Goal: Communication & Community: Share content

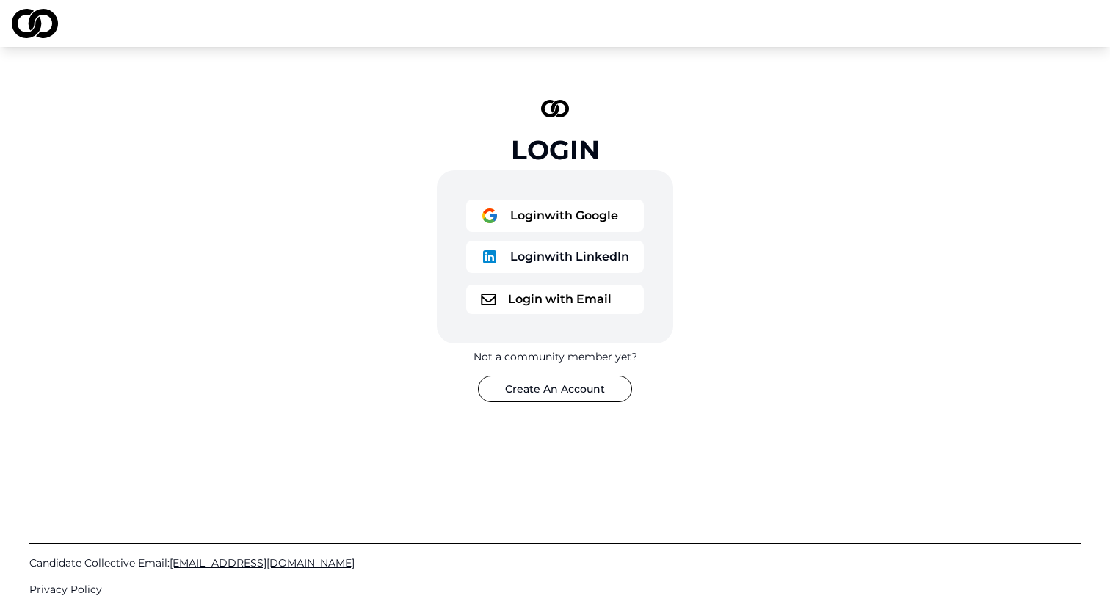
click at [573, 201] on button "Login with Google" at bounding box center [555, 216] width 178 height 32
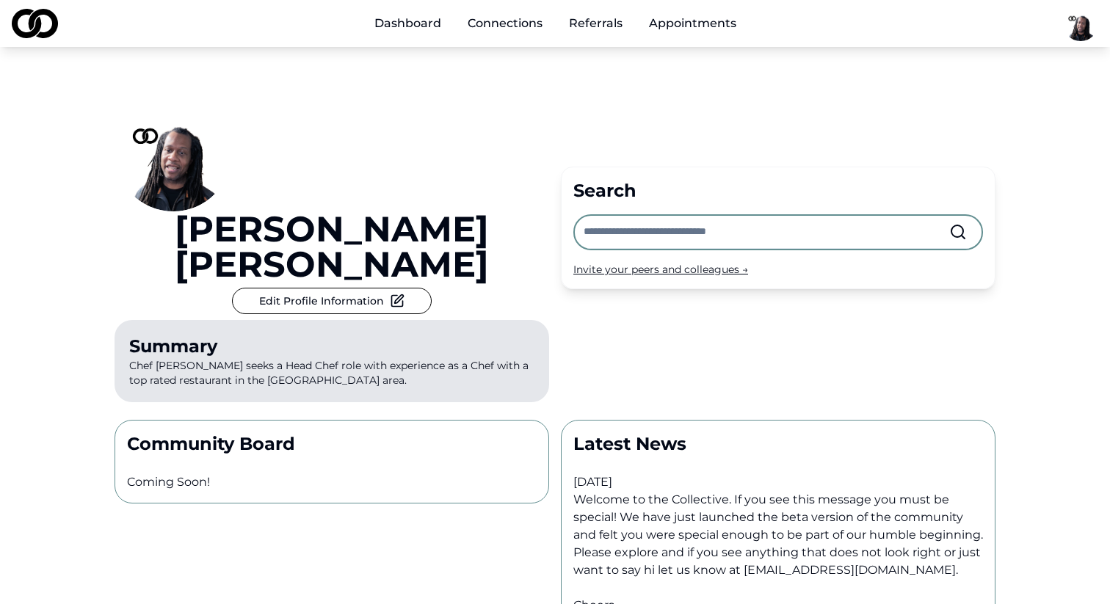
click at [637, 216] on input "text" at bounding box center [765, 232] width 365 height 32
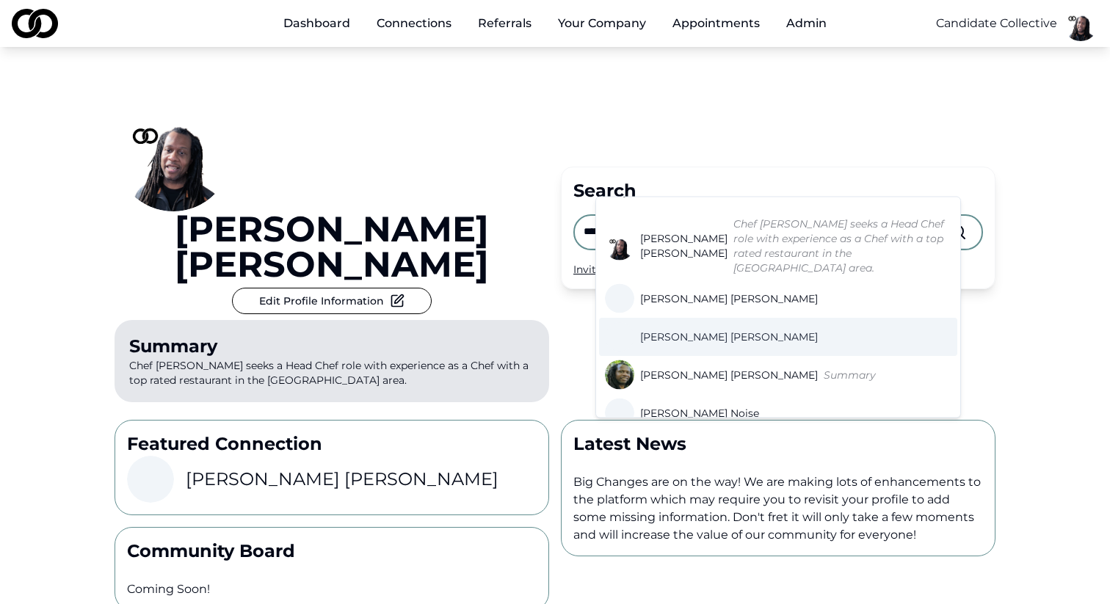
scroll to position [38, 0]
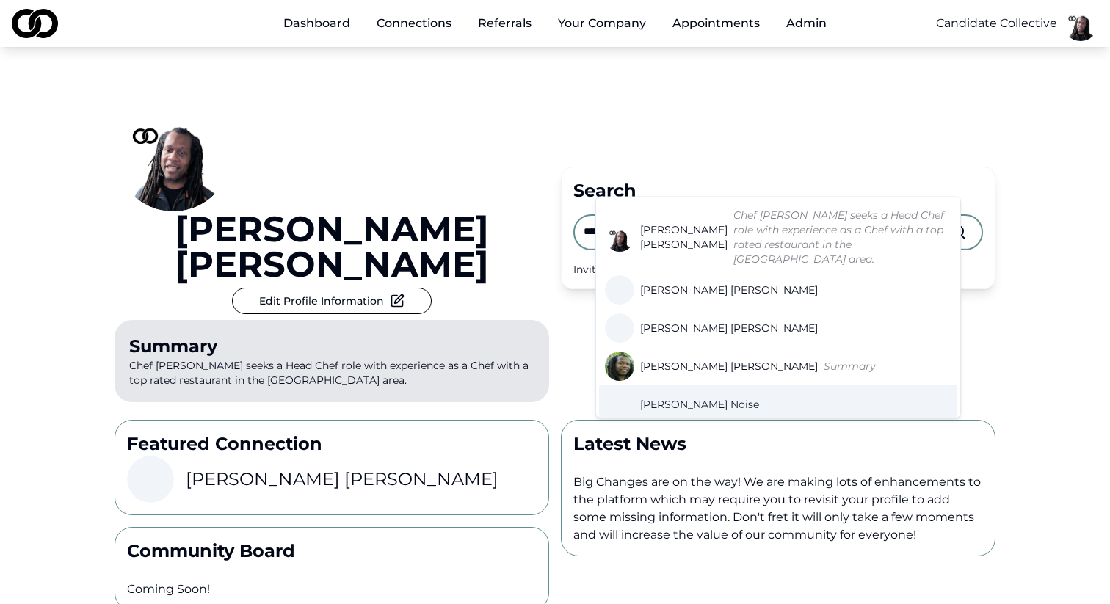
type input "*****"
click at [679, 397] on span "Basim Noise" at bounding box center [699, 404] width 119 height 15
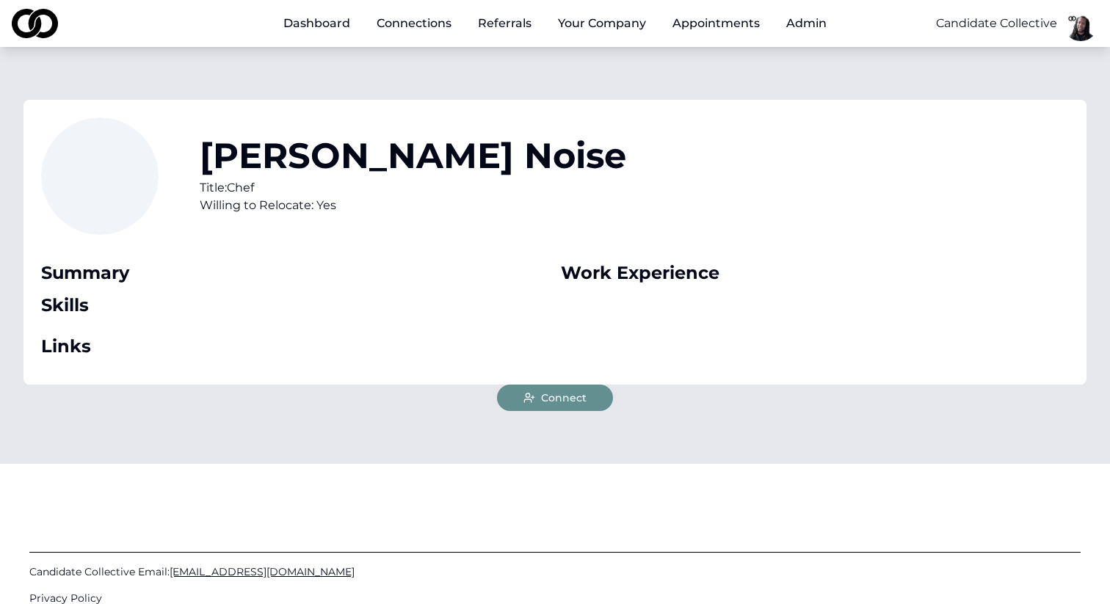
click at [545, 401] on span "Connect" at bounding box center [564, 397] width 46 height 15
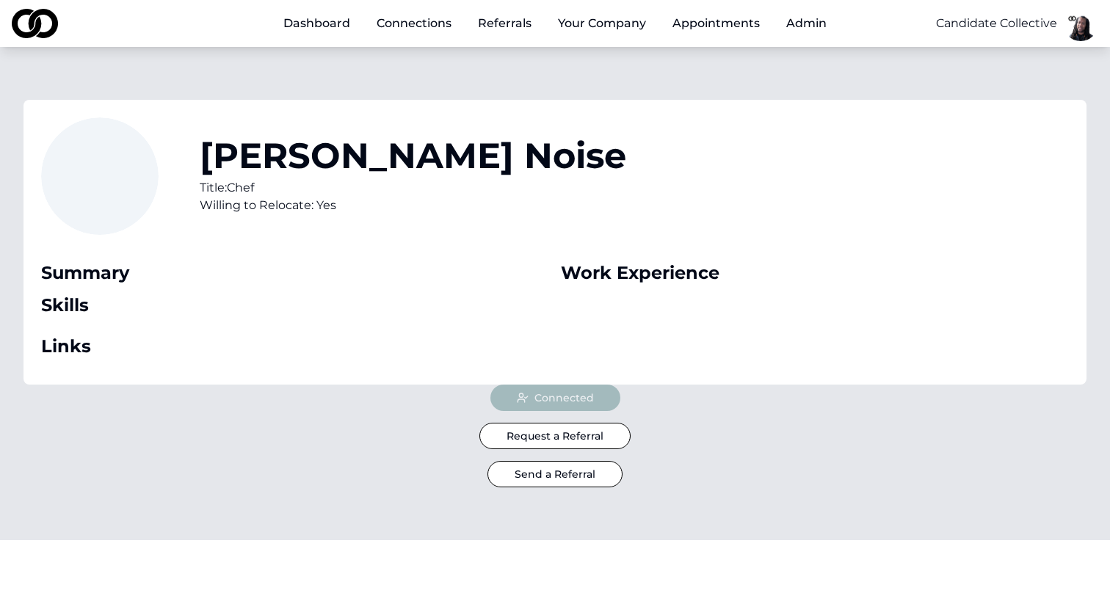
click at [443, 448] on div "Connected Request a Referral Send a Referral" at bounding box center [554, 436] width 881 height 103
click at [530, 470] on button "Send a Referral" at bounding box center [554, 474] width 135 height 26
click at [696, 454] on div "Connected Request a Referral Send a Referral" at bounding box center [554, 436] width 881 height 103
click at [560, 468] on button "Send a Referral" at bounding box center [554, 474] width 135 height 26
click at [577, 429] on button "Request a Referral" at bounding box center [554, 436] width 151 height 26
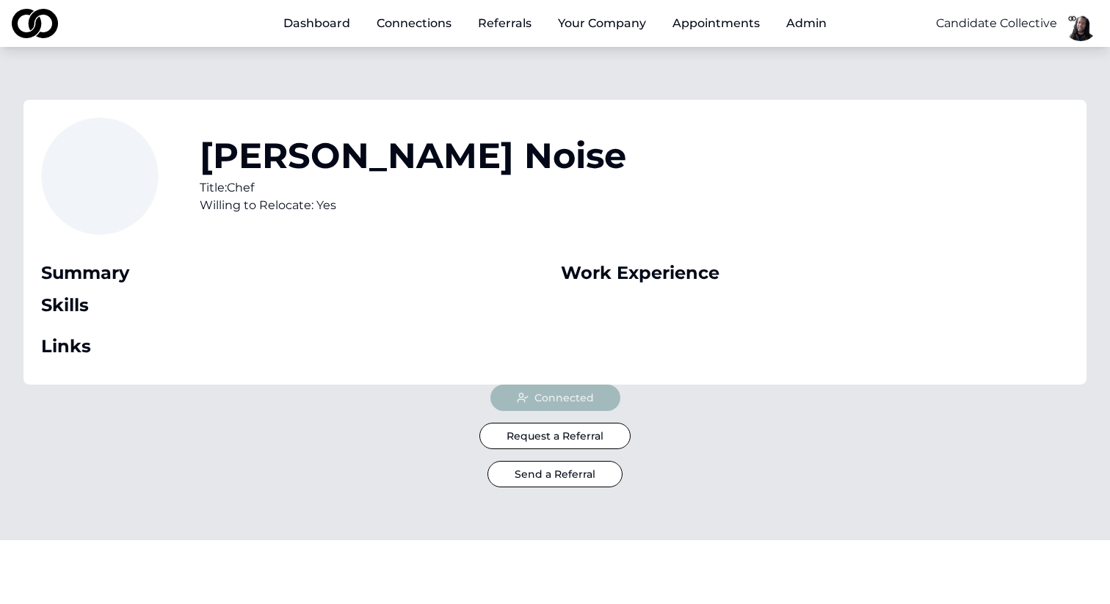
click at [564, 473] on button "Send a Referral" at bounding box center [554, 474] width 135 height 26
click at [575, 432] on button "Request a Referral" at bounding box center [554, 436] width 151 height 26
click at [575, 457] on div "Connected Request a Referral Send a Referral" at bounding box center [554, 436] width 881 height 103
click at [575, 473] on button "Send a Referral" at bounding box center [554, 474] width 135 height 26
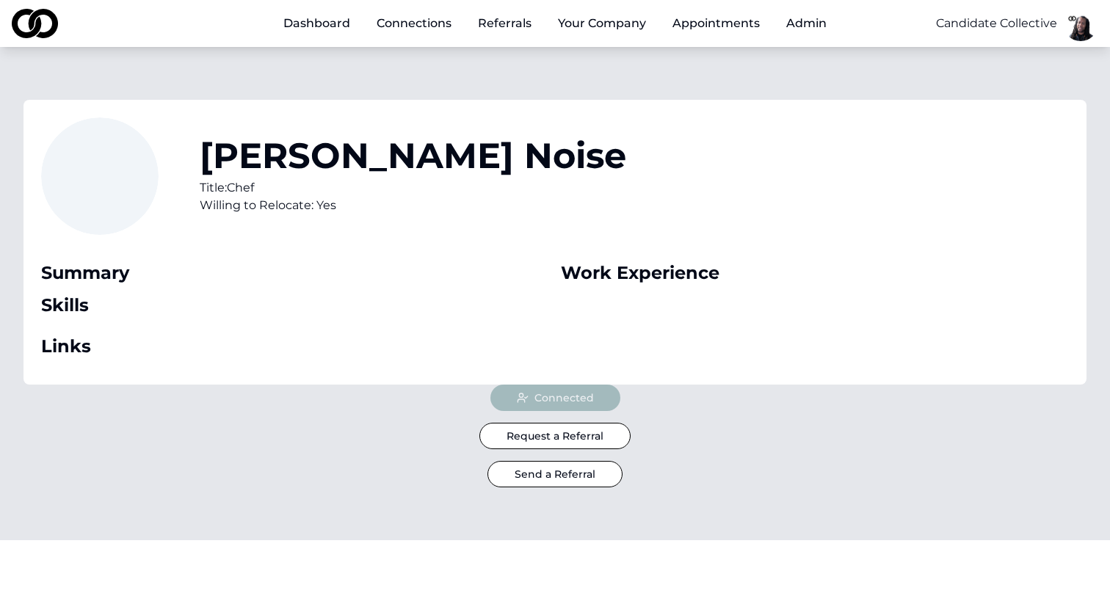
click at [575, 473] on button "Send a Referral" at bounding box center [554, 474] width 135 height 26
click at [504, 23] on link "Referrals" at bounding box center [504, 23] width 77 height 29
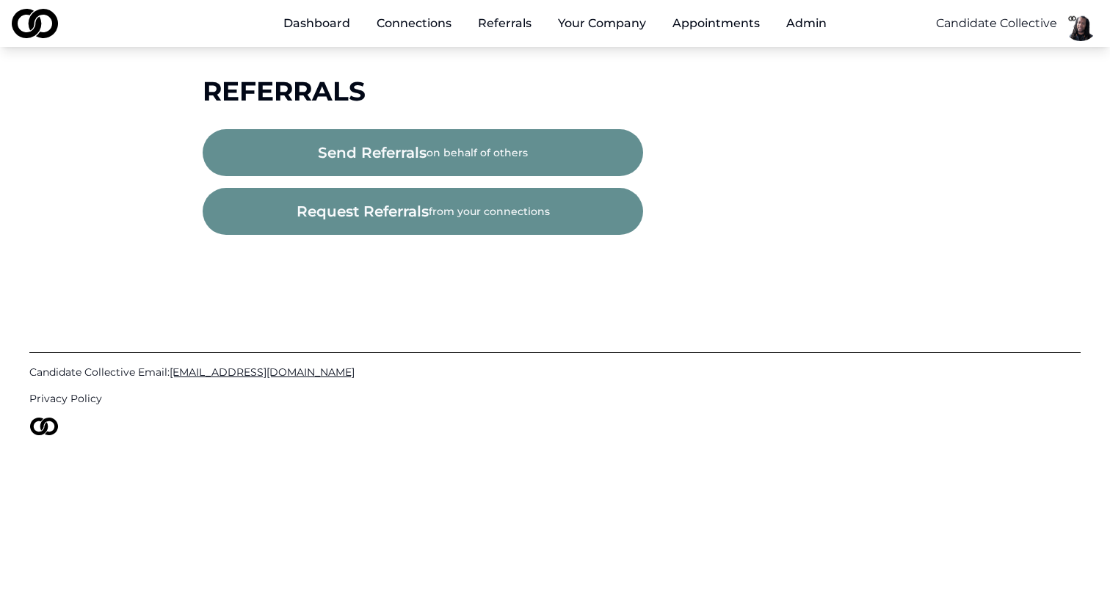
click at [460, 148] on button "send referrals on behalf of others" at bounding box center [423, 152] width 440 height 47
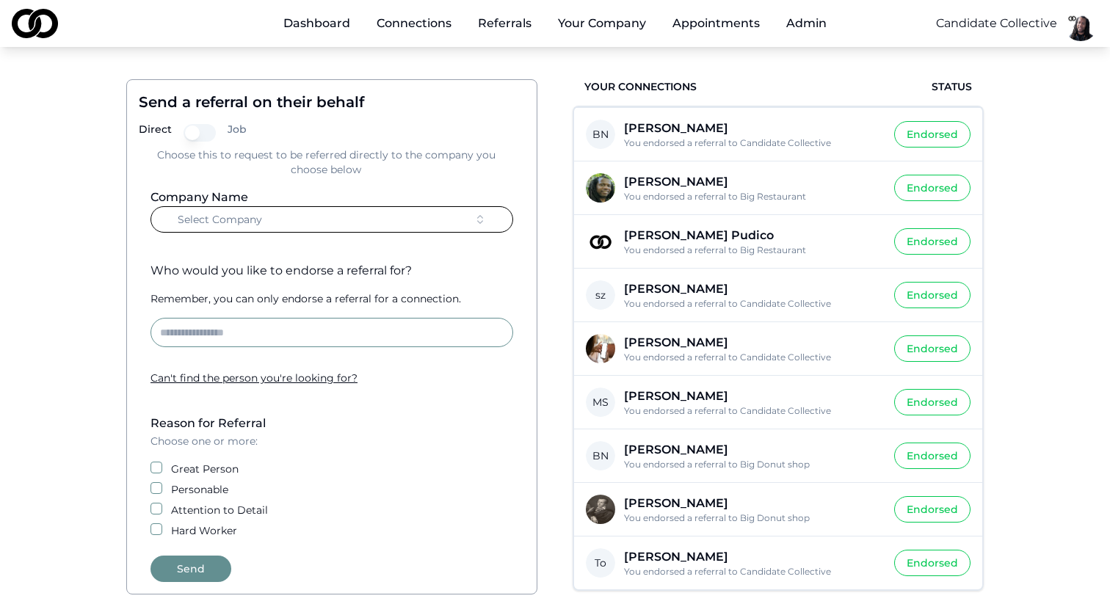
scroll to position [78, 0]
click at [423, 17] on link "Connections" at bounding box center [414, 23] width 98 height 29
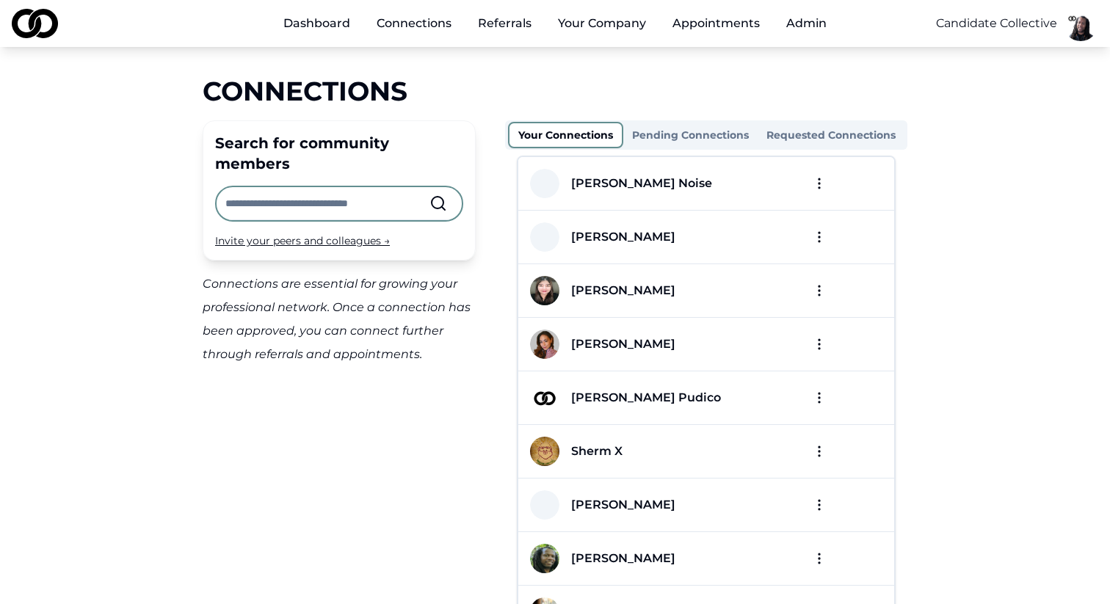
click at [815, 185] on html "Dashboard Connections Referrals Your Company Appointments Admin Candidate Colle…" at bounding box center [555, 302] width 1110 height 604
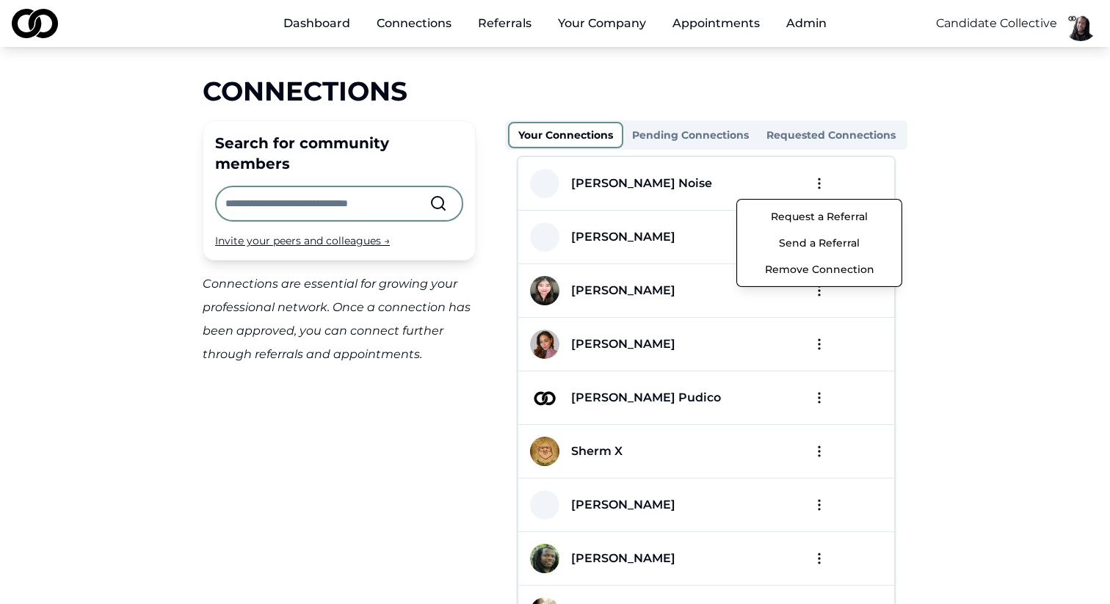
click at [818, 247] on button "Send a Referral" at bounding box center [819, 243] width 157 height 26
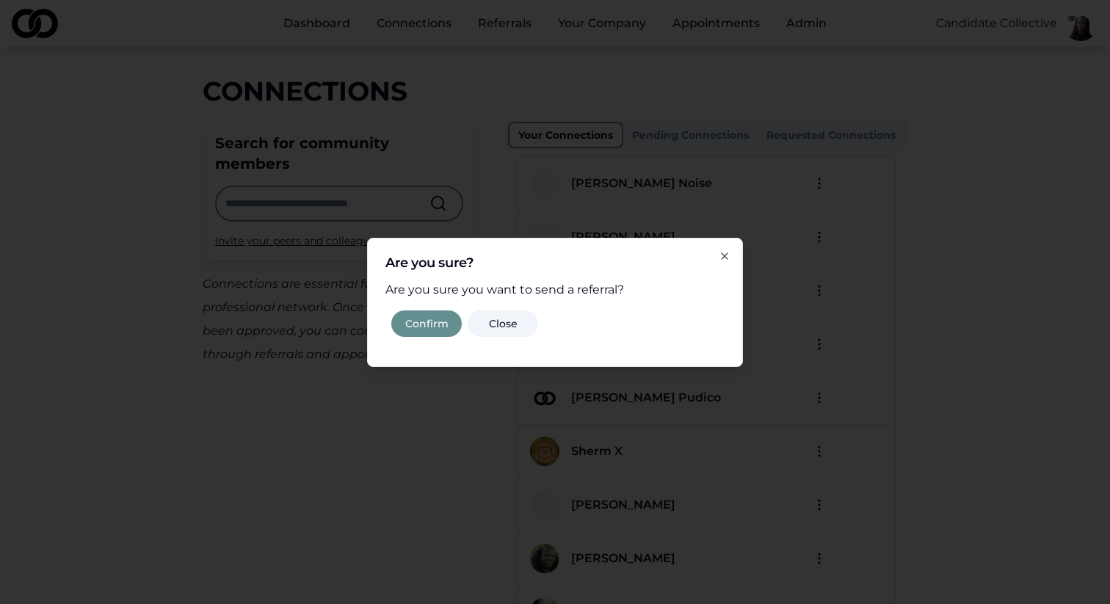
click at [433, 321] on button "Confirm" at bounding box center [426, 323] width 70 height 26
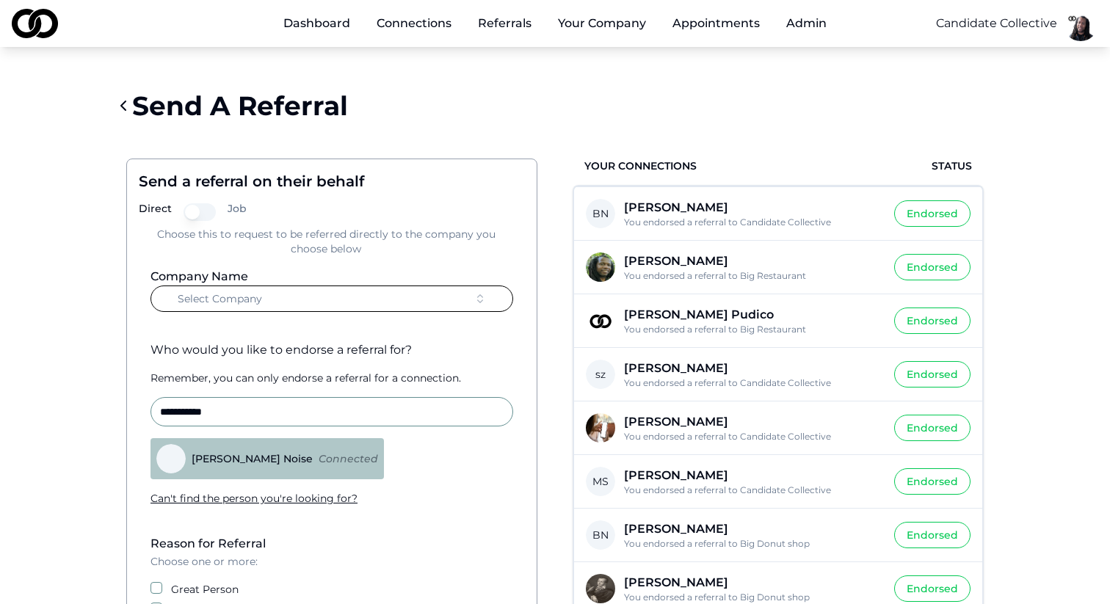
click at [330, 294] on button "Select Company" at bounding box center [331, 298] width 363 height 26
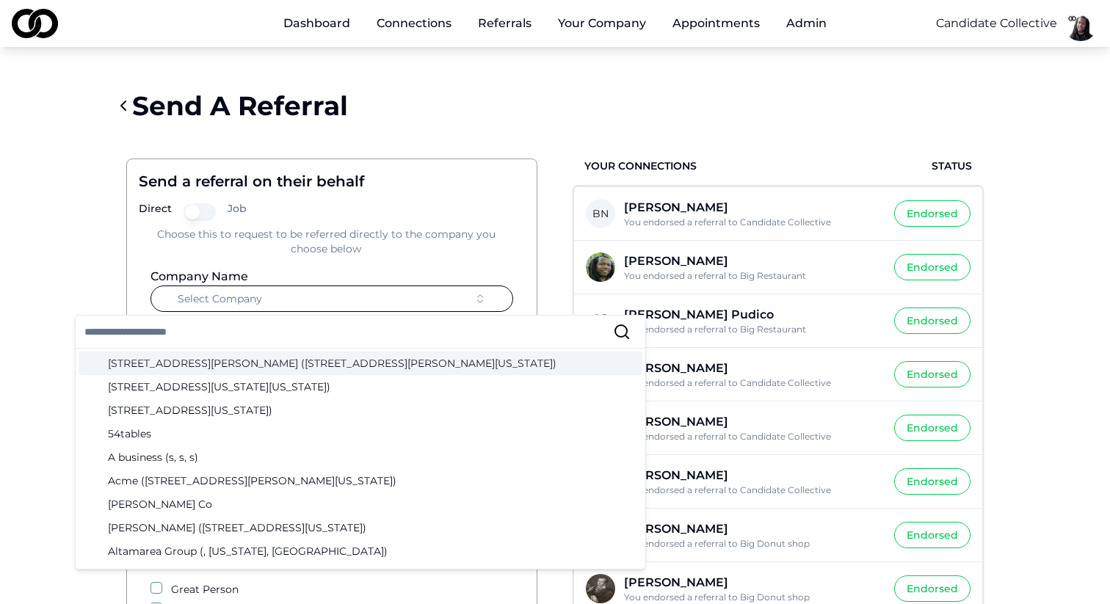
click at [266, 338] on input "text" at bounding box center [348, 332] width 528 height 32
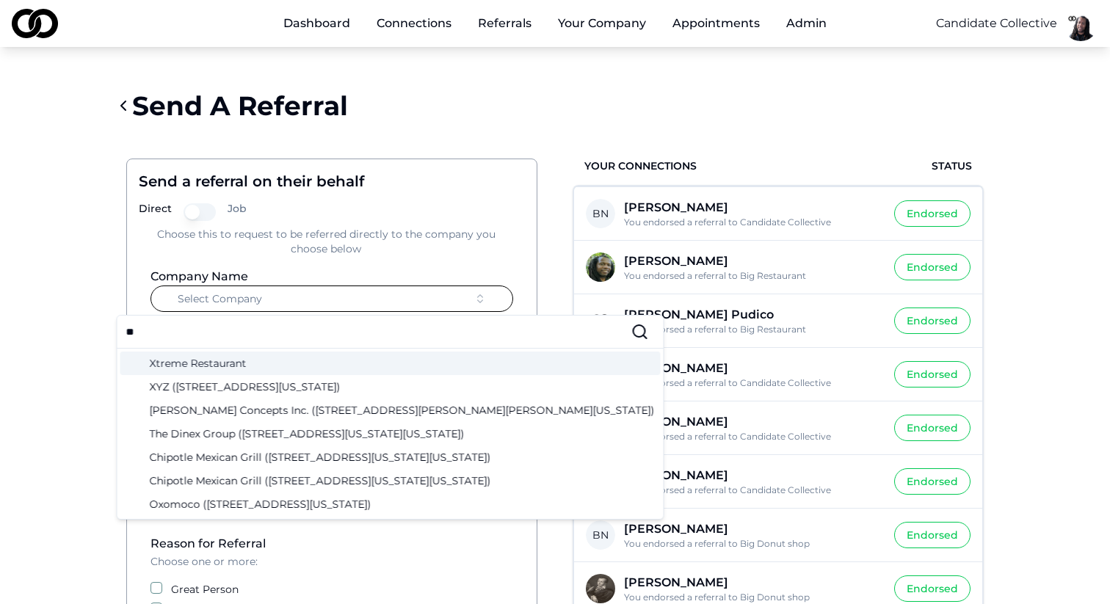
type input "**"
click at [253, 360] on div "Xtreme Restaurant" at bounding box center [390, 363] width 540 height 23
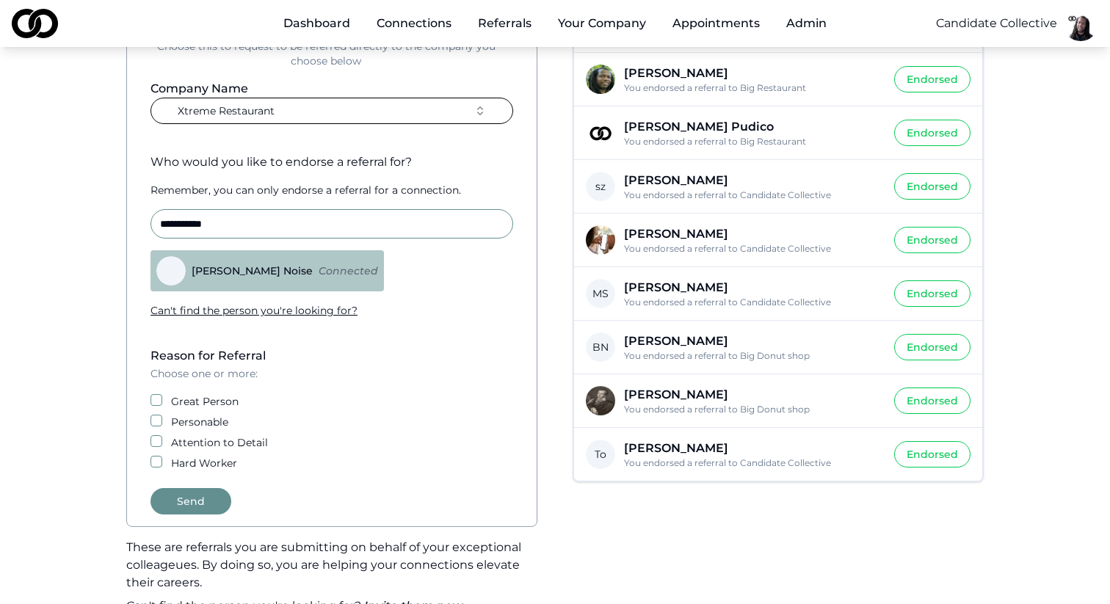
scroll to position [197, 0]
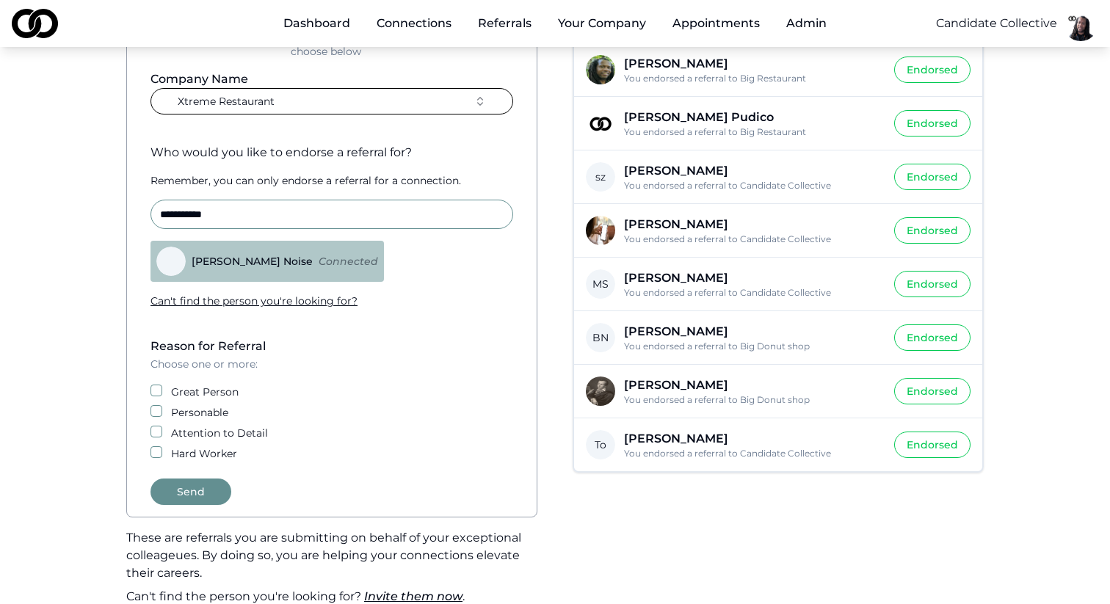
click at [161, 417] on div "Personable" at bounding box center [331, 412] width 363 height 15
click at [158, 432] on button "Attention to Detail" at bounding box center [156, 432] width 12 height 12
click at [154, 451] on button "Hard Worker" at bounding box center [156, 452] width 12 height 12
click at [184, 481] on button "Send" at bounding box center [190, 492] width 81 height 26
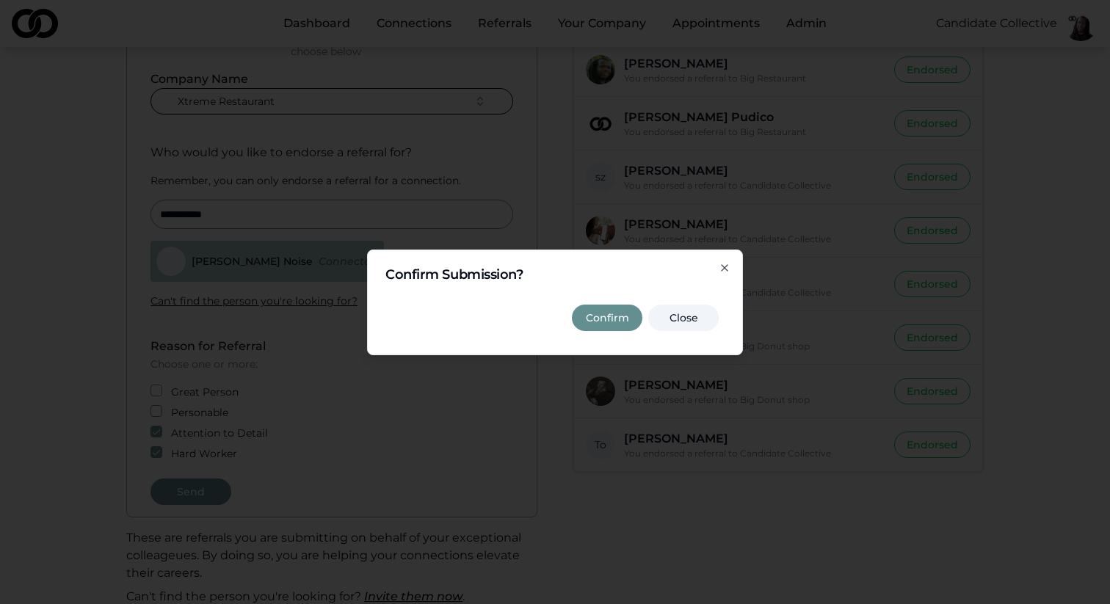
click at [625, 315] on button "Confirm" at bounding box center [607, 318] width 70 height 26
